Goal: Find specific page/section: Find specific page/section

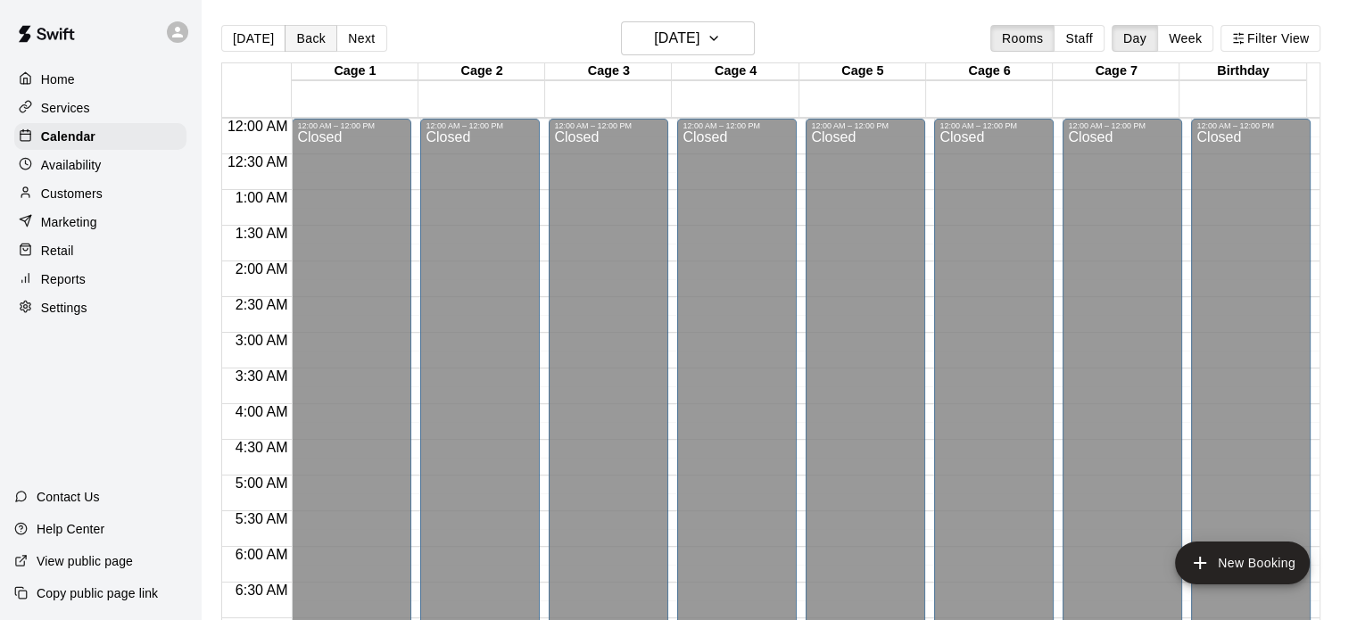
scroll to position [1061, 0]
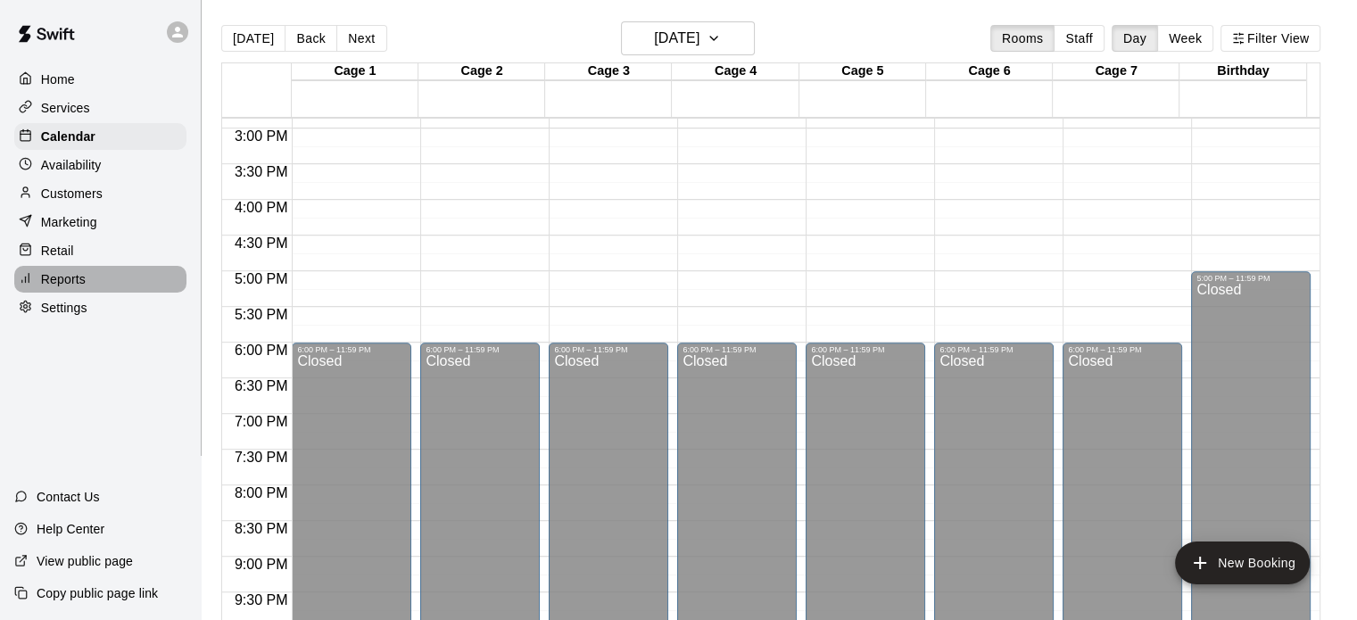
click at [62, 280] on div "Reports" at bounding box center [100, 279] width 172 height 27
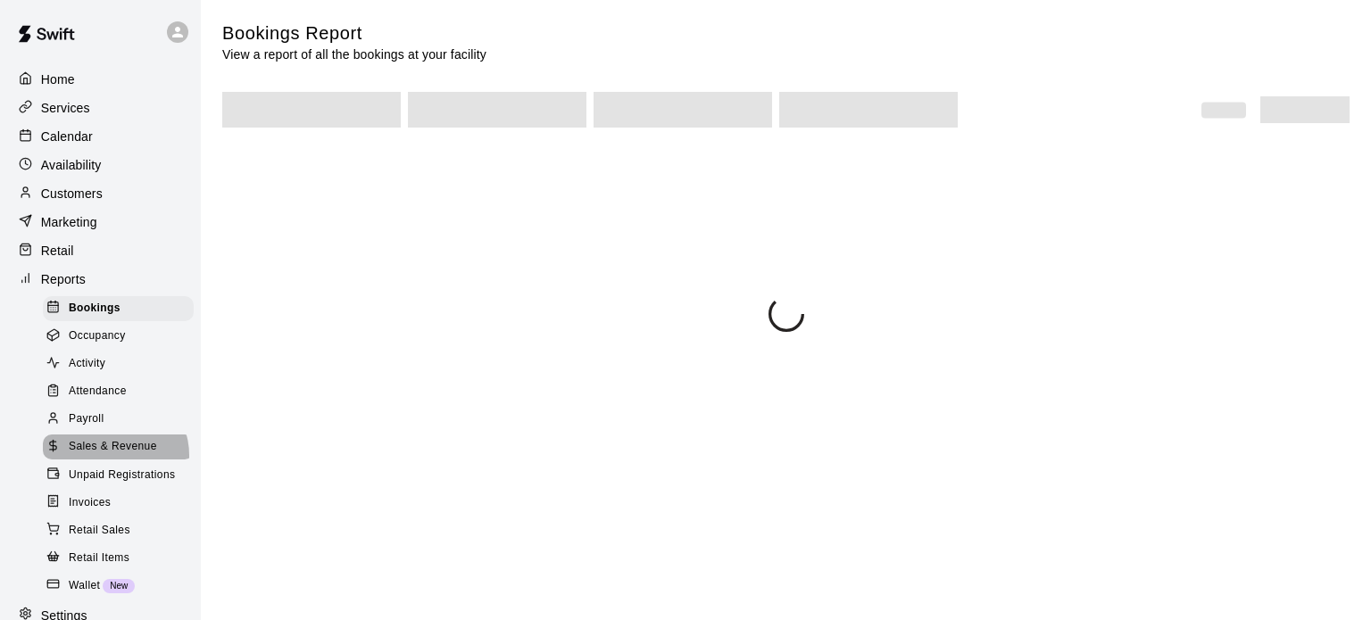
click at [114, 456] on span "Sales & Revenue" at bounding box center [113, 447] width 88 height 18
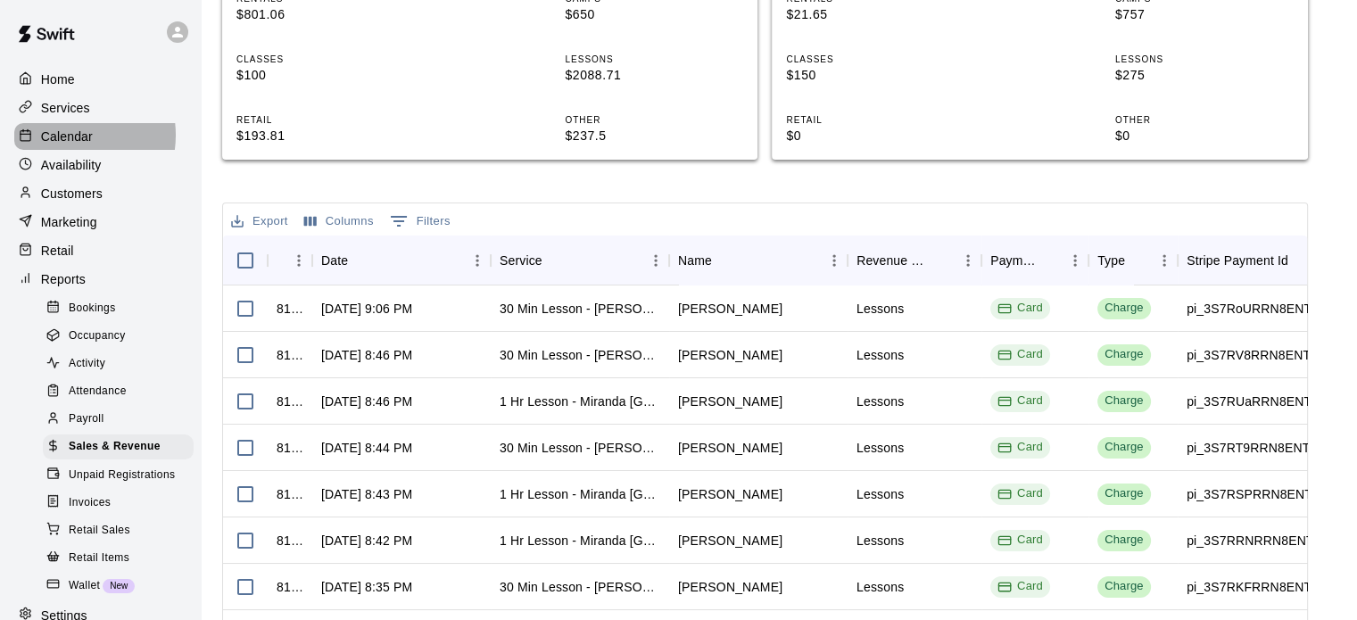
click at [68, 138] on p "Calendar" at bounding box center [67, 137] width 52 height 18
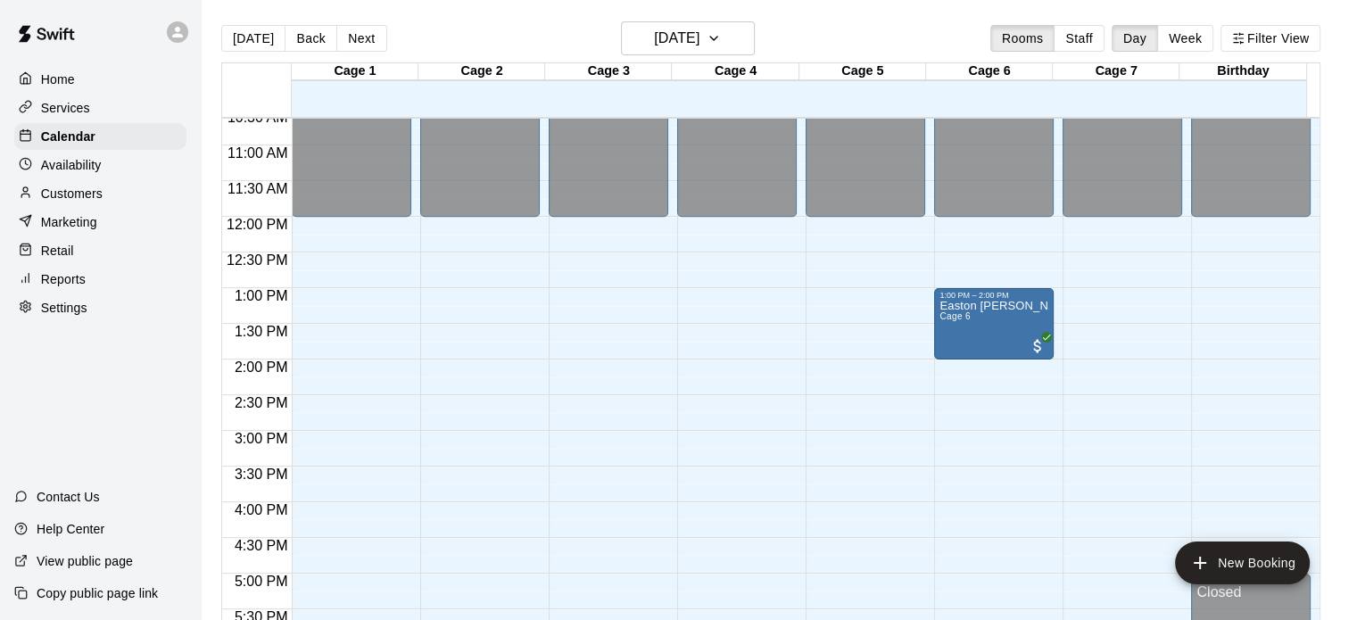
scroll to position [758, 0]
click at [357, 41] on button "Next" at bounding box center [361, 38] width 50 height 27
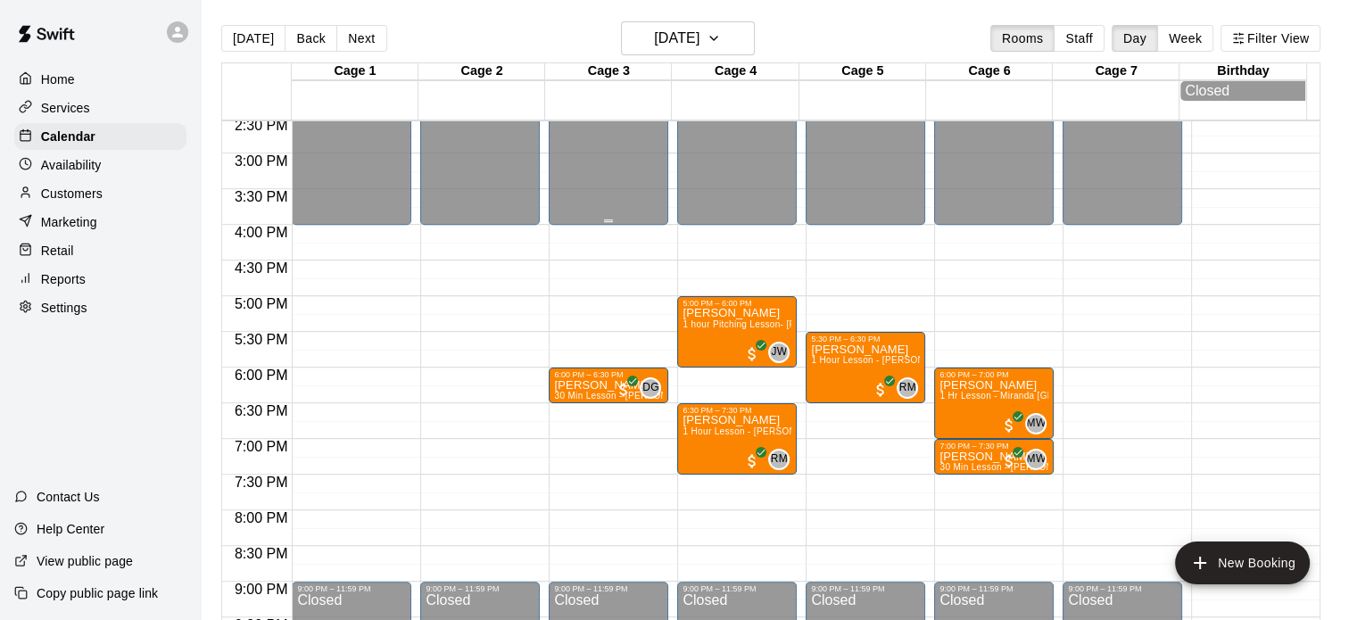
scroll to position [1040, 0]
click at [361, 37] on button "Next" at bounding box center [361, 38] width 50 height 27
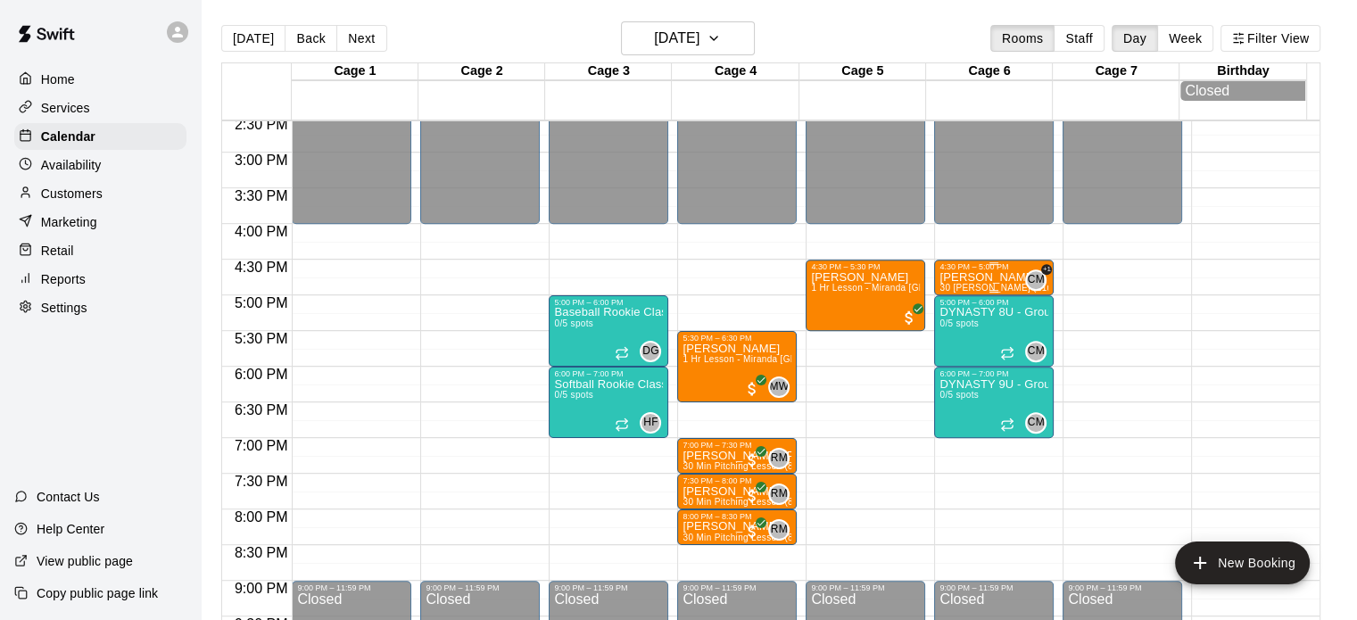
click at [975, 278] on p "[PERSON_NAME]" at bounding box center [994, 278] width 109 height 0
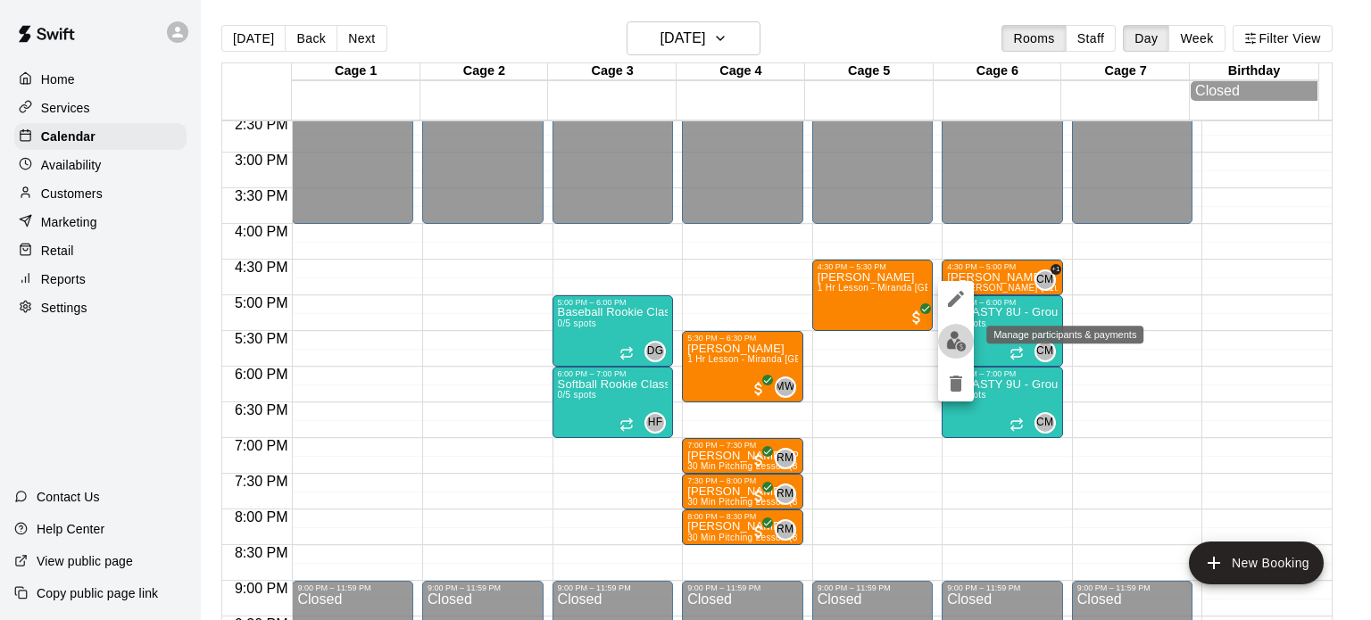
click at [958, 336] on img "edit" at bounding box center [956, 341] width 21 height 21
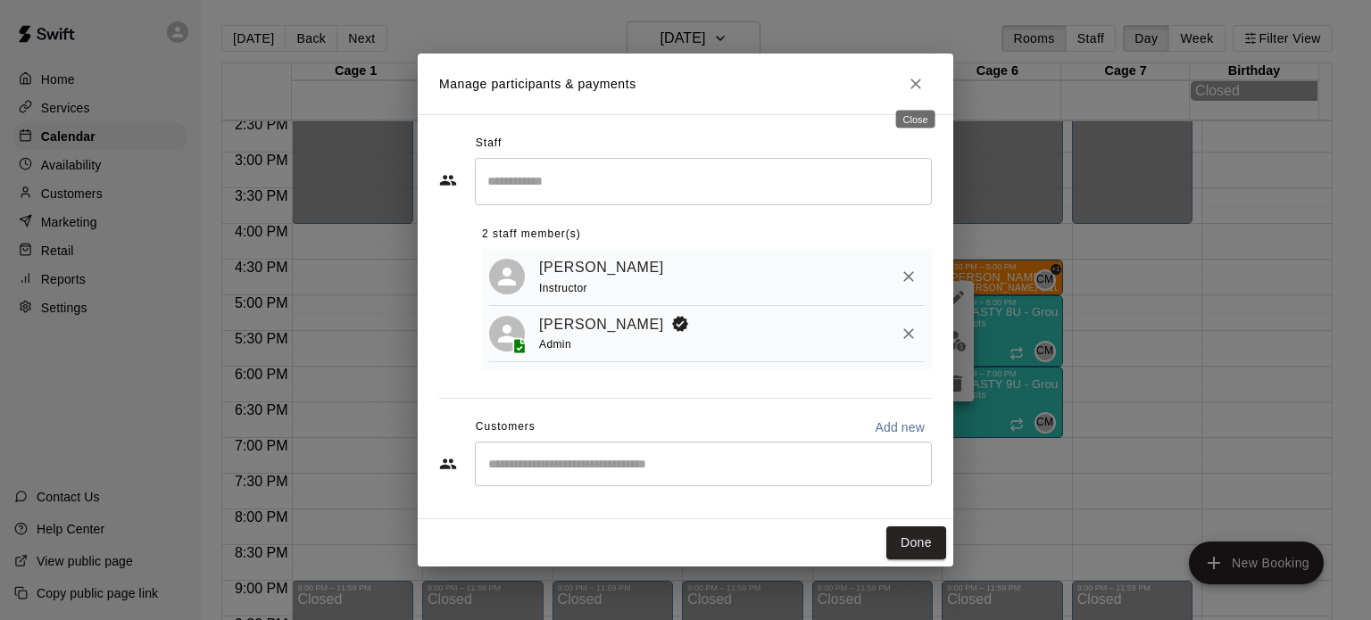
click at [916, 77] on icon "Close" at bounding box center [916, 84] width 18 height 18
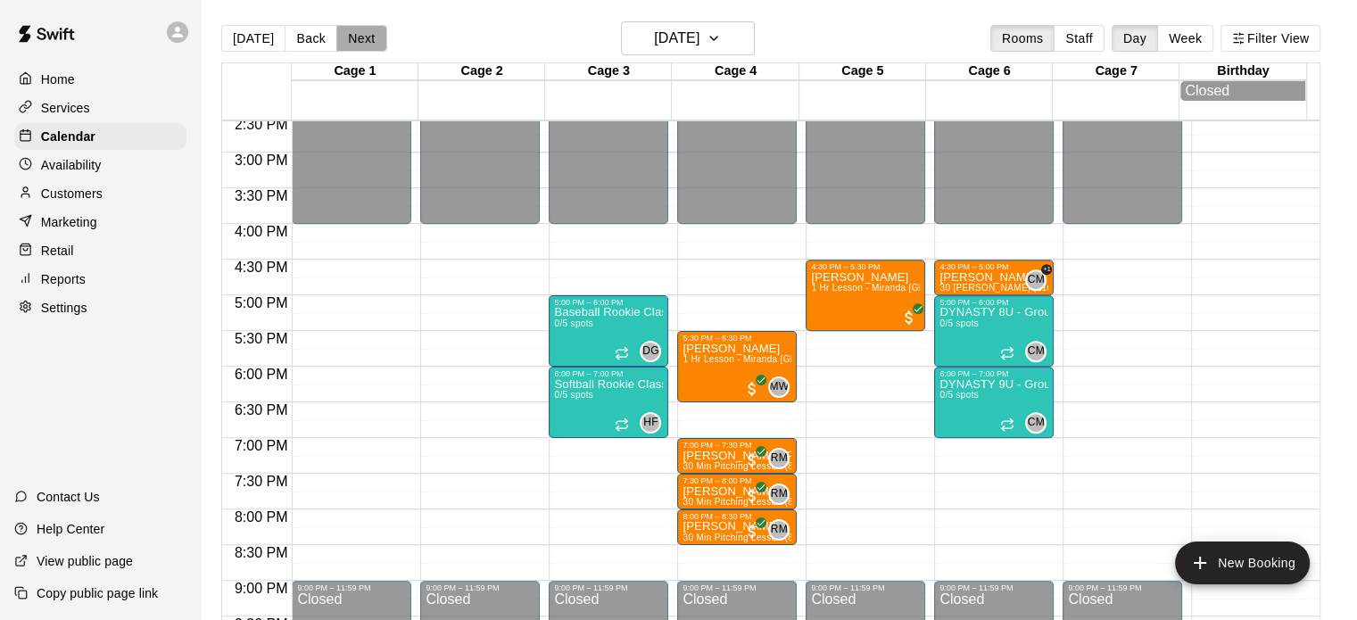
click at [364, 38] on button "Next" at bounding box center [361, 38] width 50 height 27
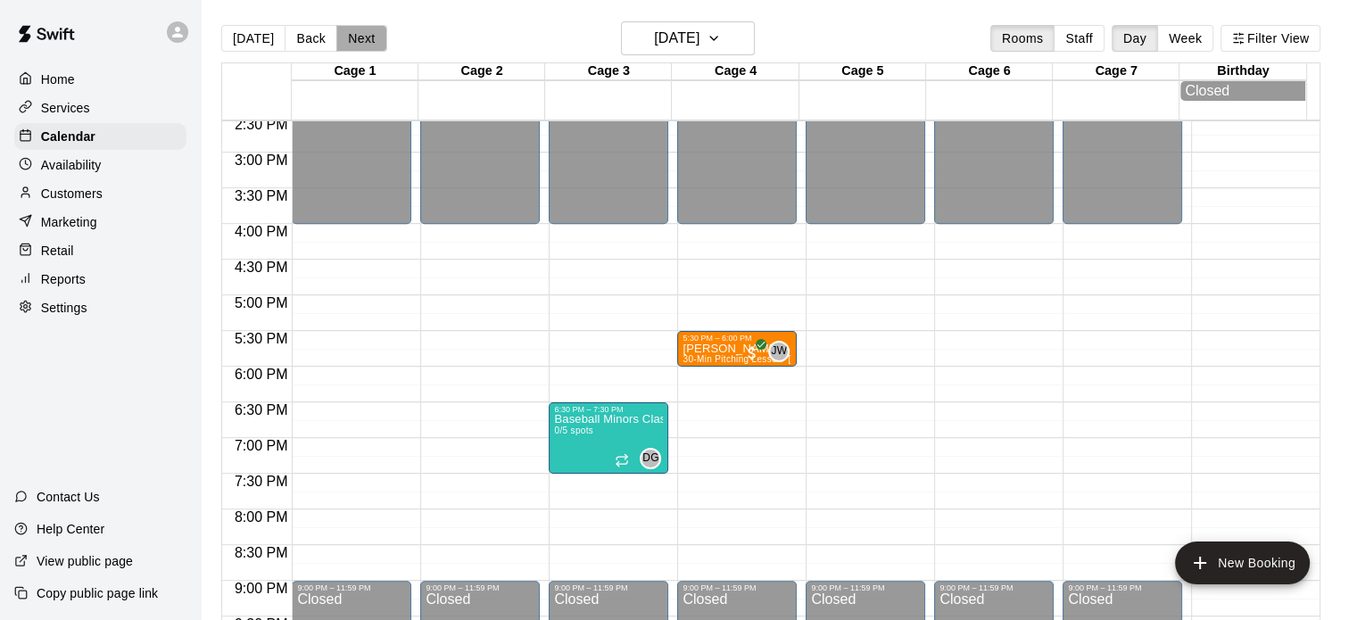
click at [364, 38] on button "Next" at bounding box center [361, 38] width 50 height 27
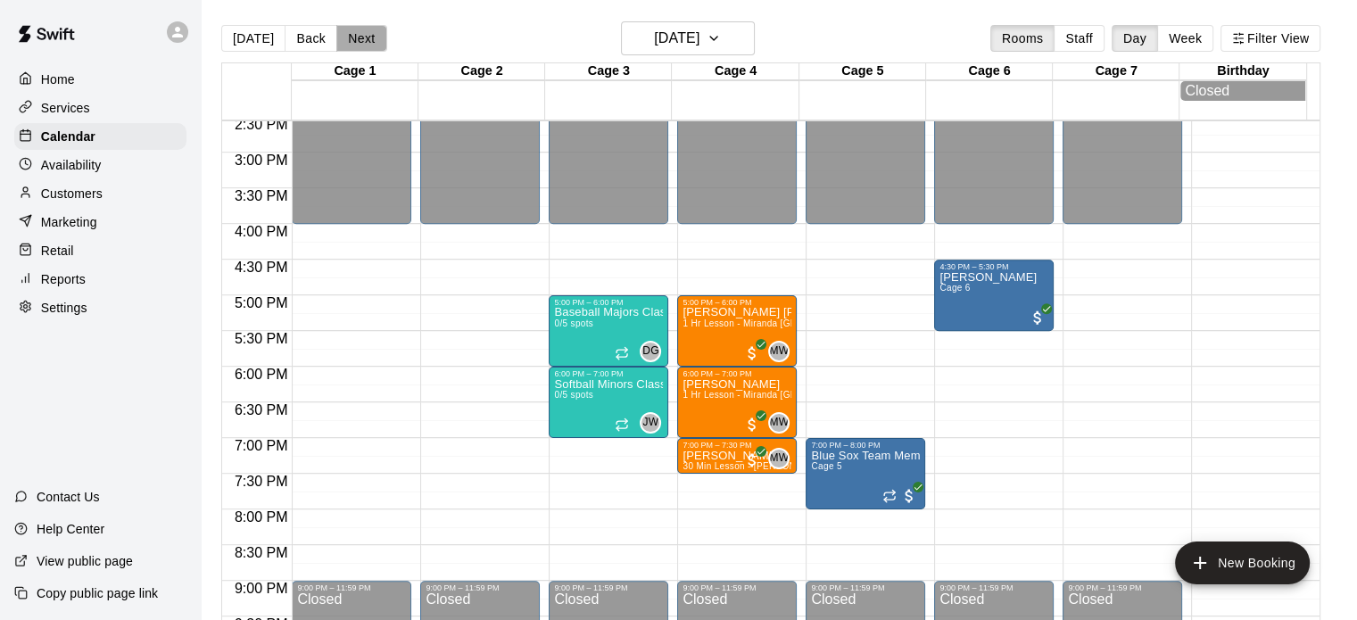
click at [364, 38] on button "Next" at bounding box center [361, 38] width 50 height 27
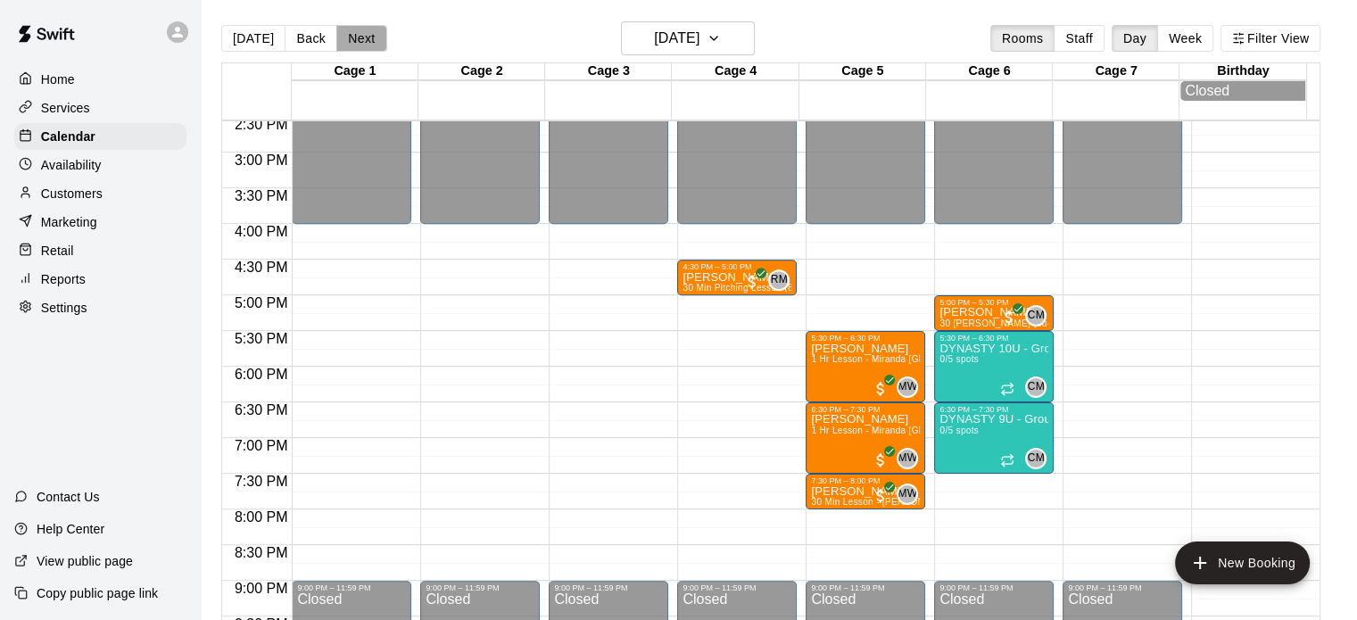
click at [364, 38] on button "Next" at bounding box center [361, 38] width 50 height 27
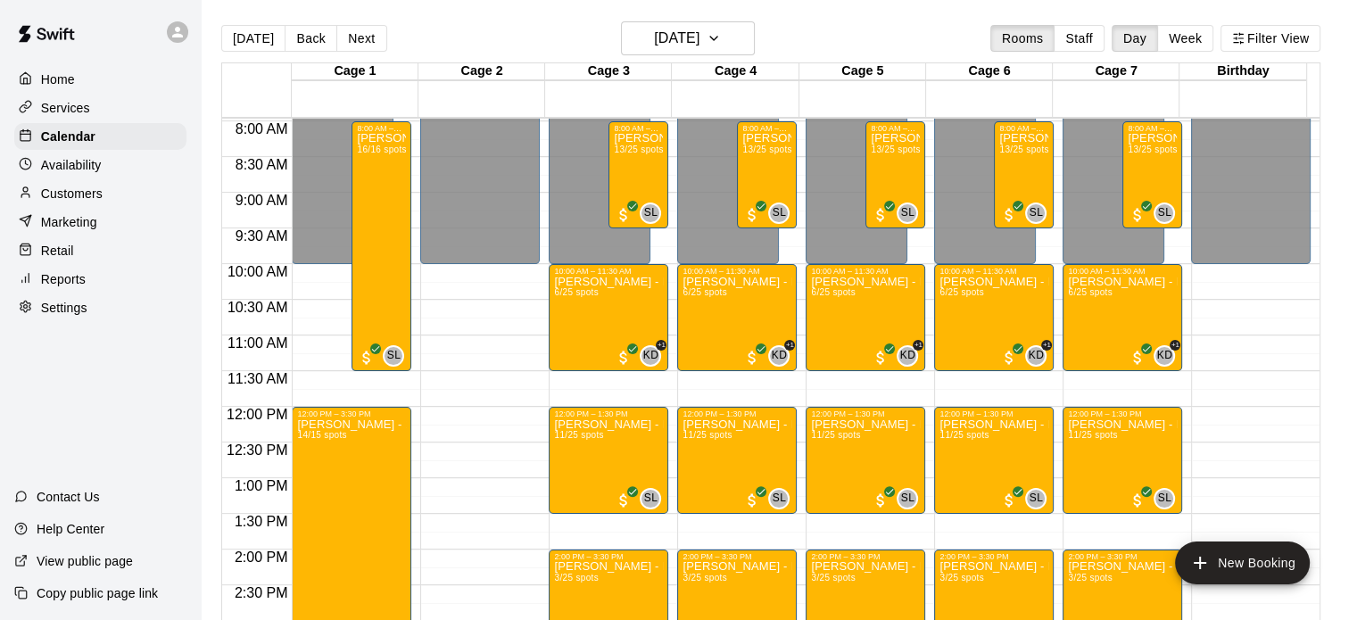
scroll to position [564, 0]
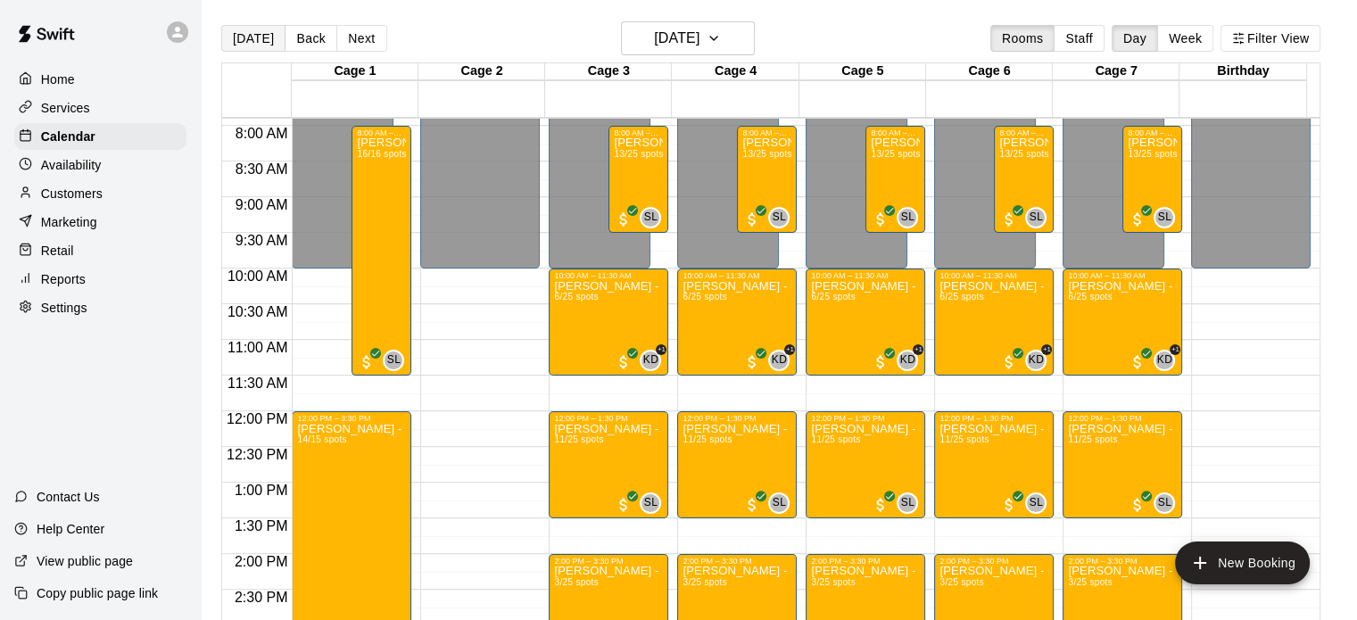
click at [257, 36] on button "[DATE]" at bounding box center [253, 38] width 64 height 27
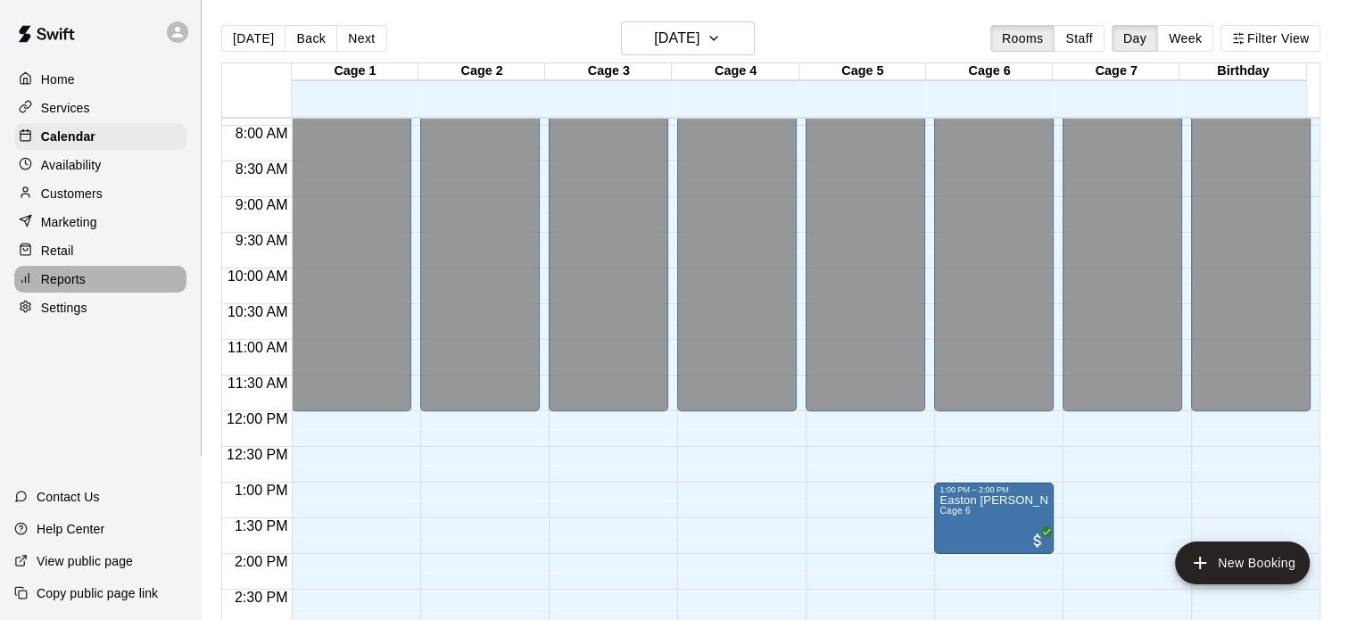
click at [54, 283] on p "Reports" at bounding box center [63, 279] width 45 height 18
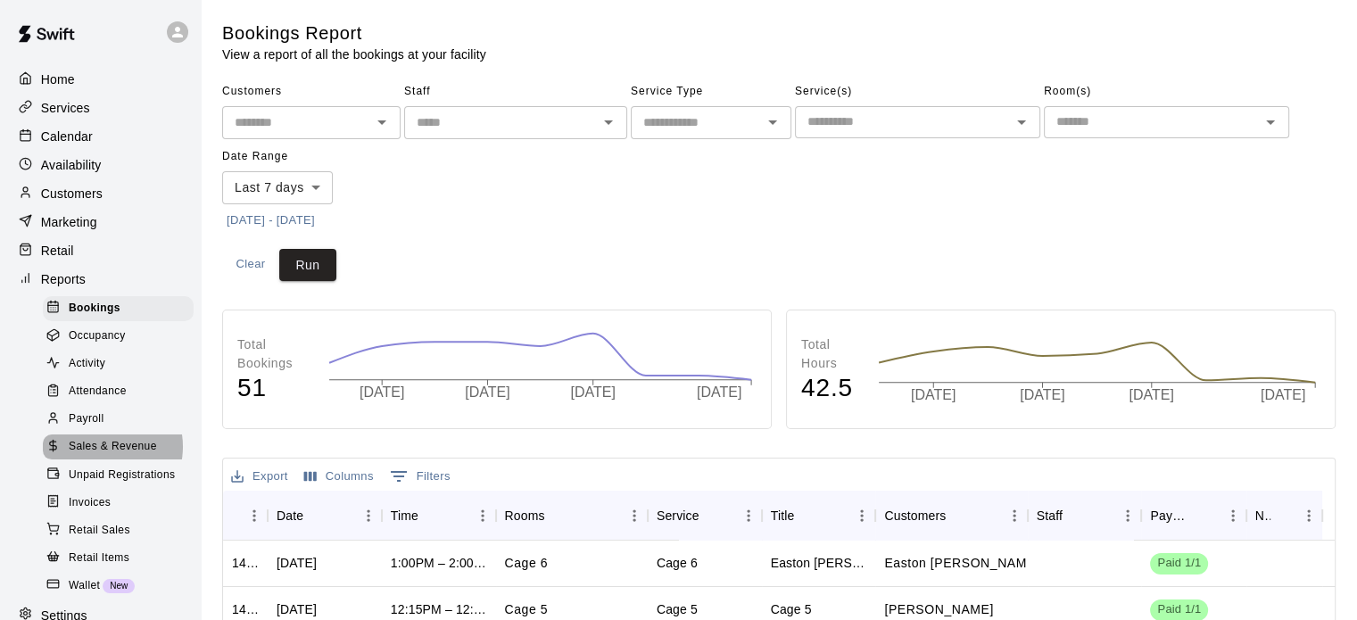
click at [101, 456] on span "Sales & Revenue" at bounding box center [113, 447] width 88 height 18
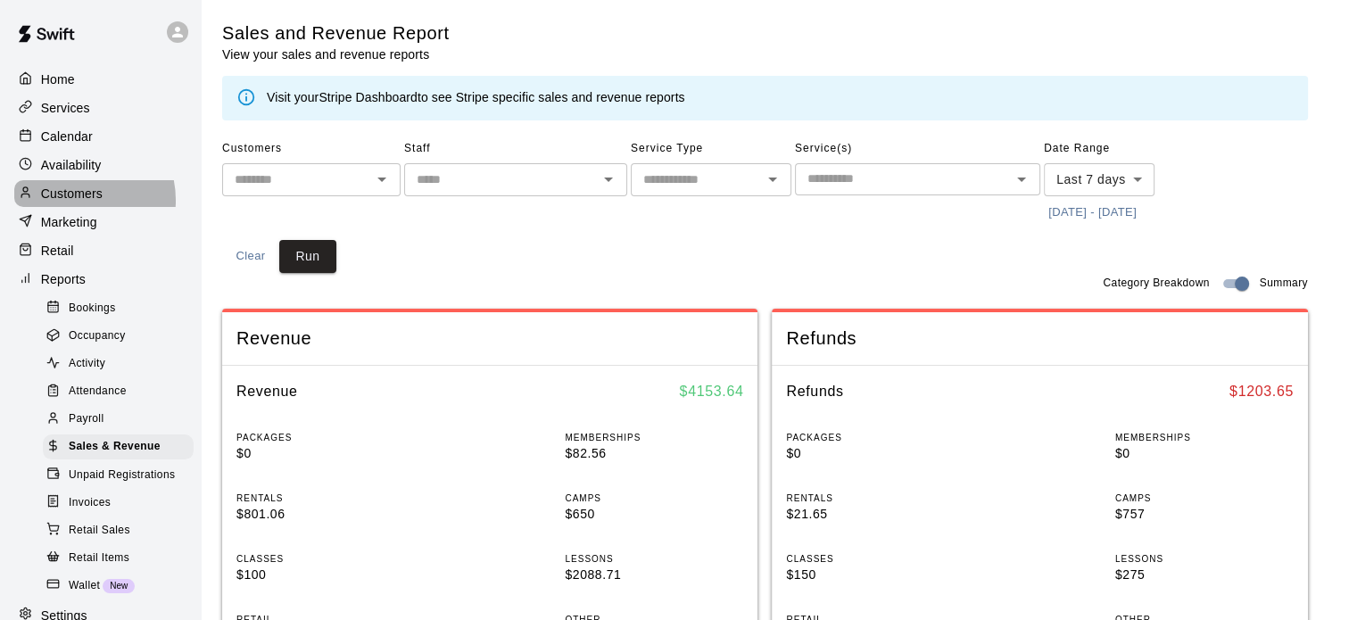
click at [78, 203] on p "Customers" at bounding box center [72, 194] width 62 height 18
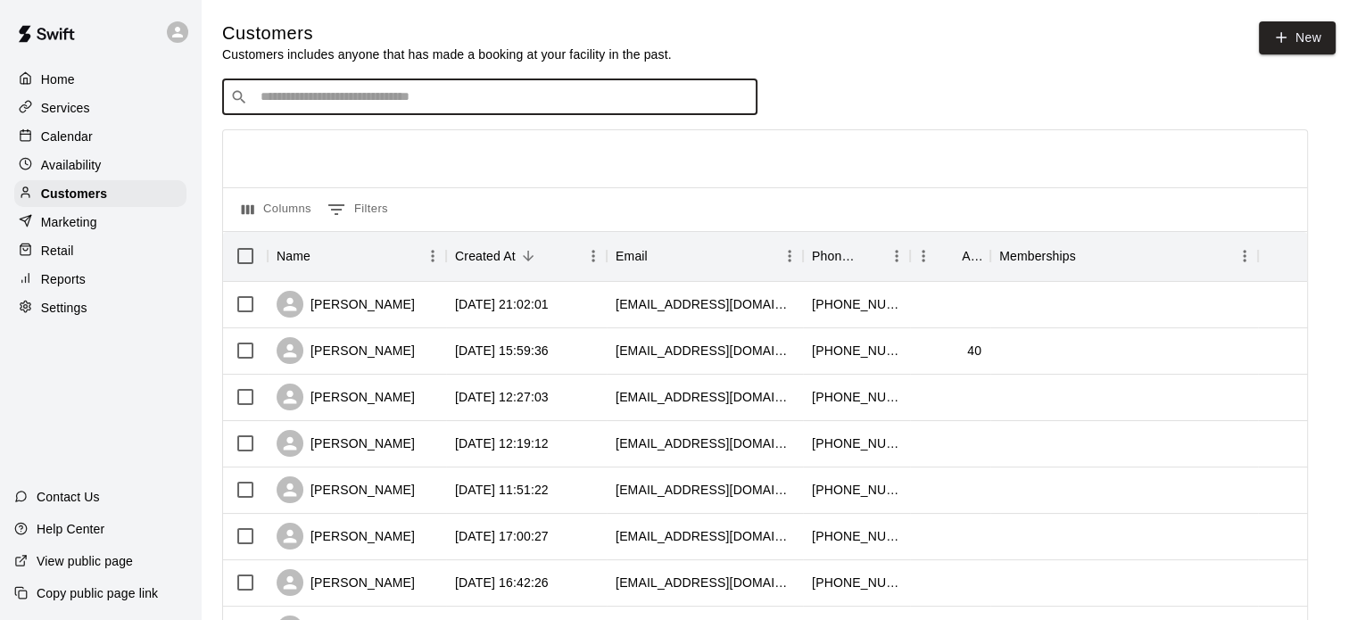
click at [345, 95] on input "Search customers by name or email" at bounding box center [502, 97] width 494 height 18
type input "*******"
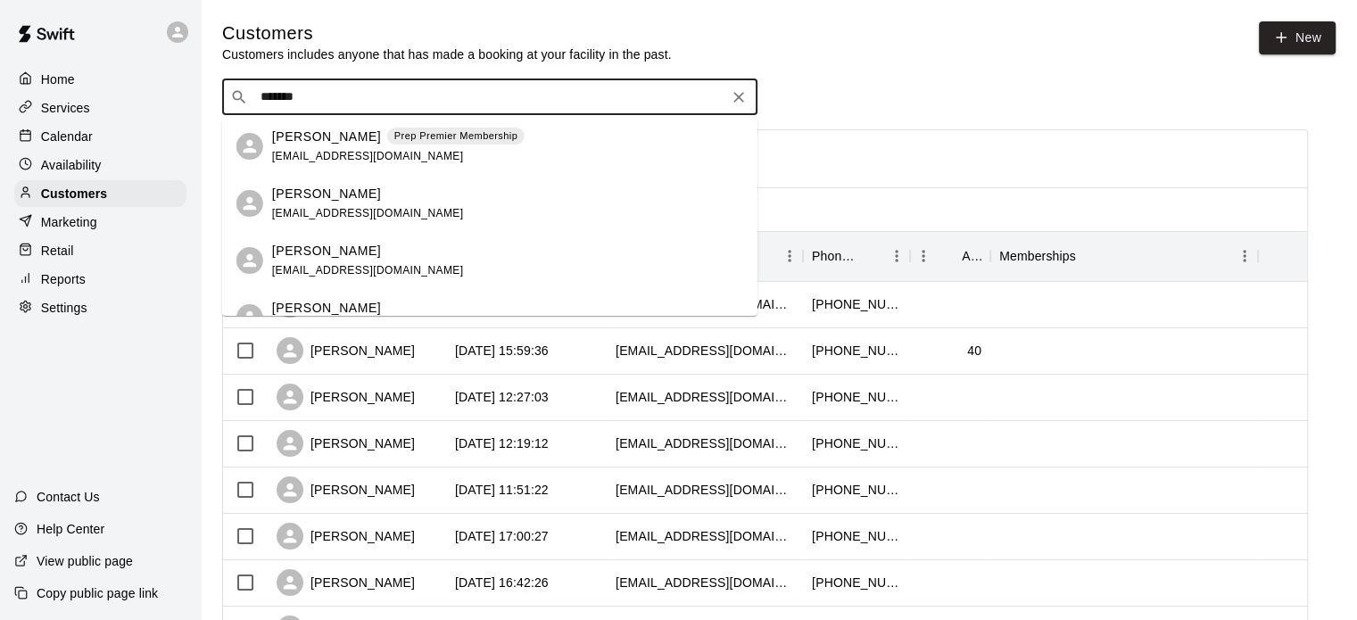
click at [339, 199] on p "[PERSON_NAME]" at bounding box center [326, 194] width 109 height 19
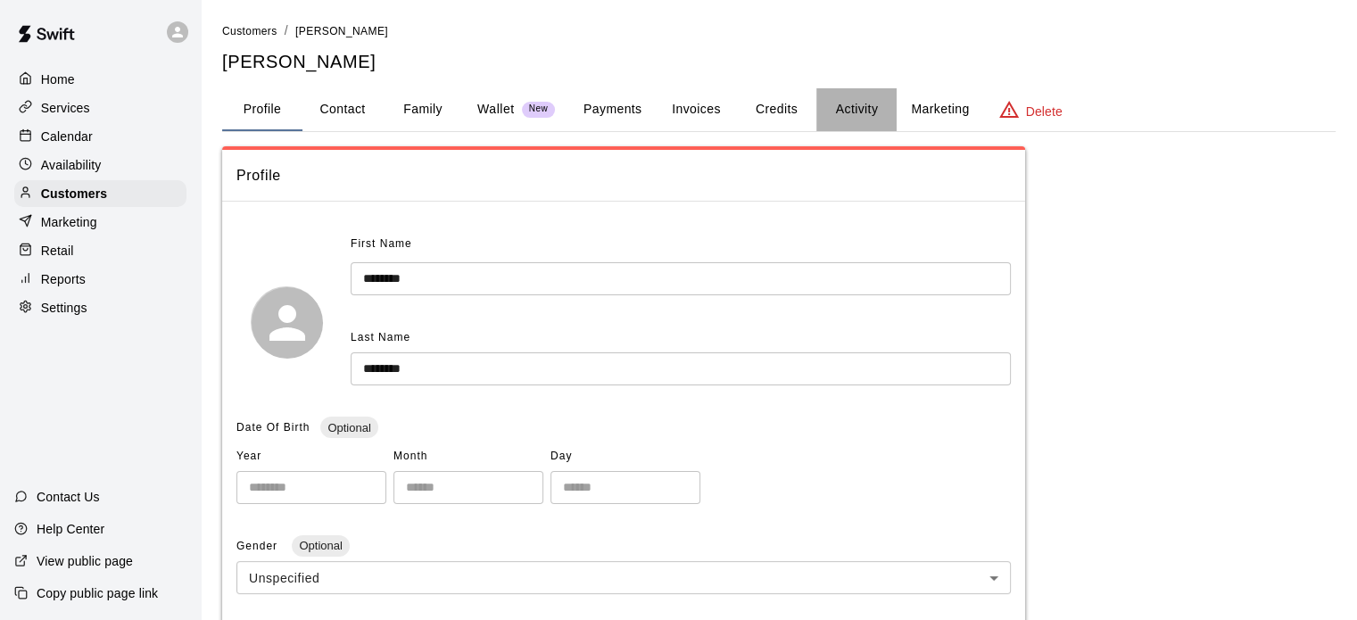
click at [859, 115] on button "Activity" at bounding box center [857, 109] width 80 height 43
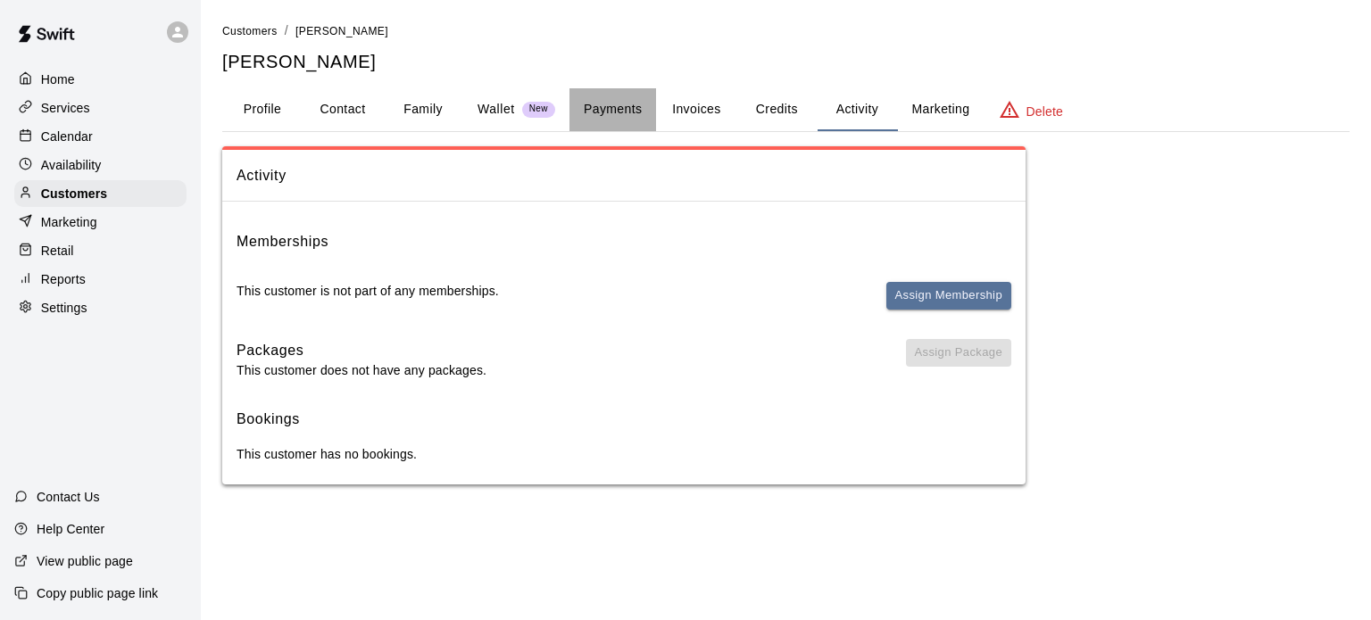
click at [624, 113] on button "Payments" at bounding box center [612, 109] width 87 height 43
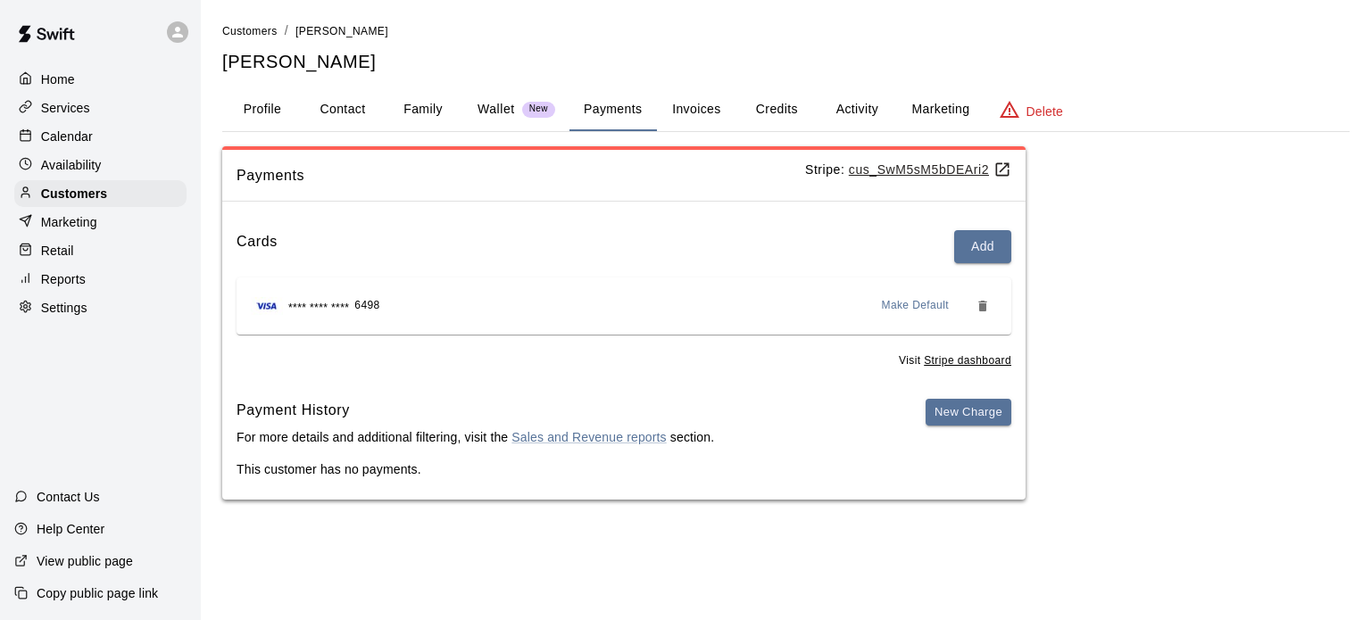
click at [99, 74] on div "Home" at bounding box center [100, 79] width 172 height 27
